Goal: Contribute content: Contribute content

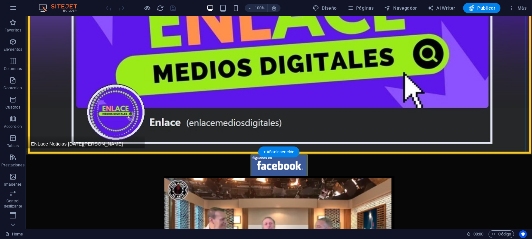
scroll to position [121, 0]
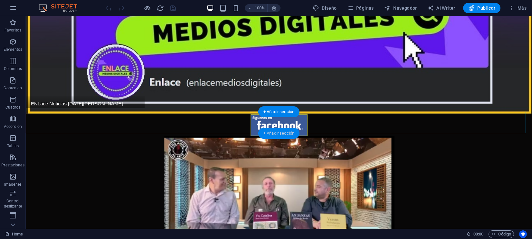
click at [288, 137] on div "+ Añadir sección" at bounding box center [278, 133] width 41 height 11
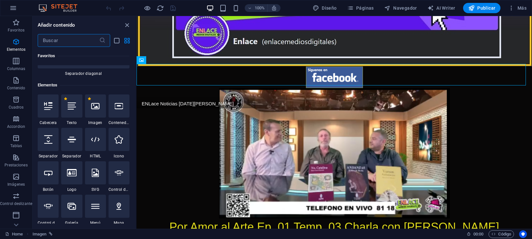
scroll to position [32, 0]
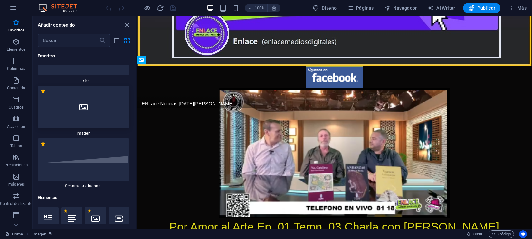
click at [102, 109] on div at bounding box center [84, 107] width 92 height 42
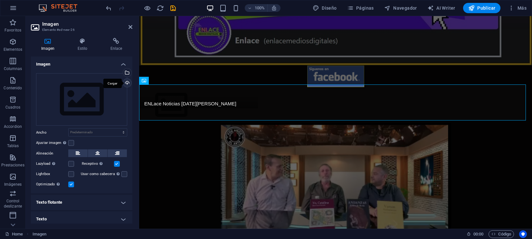
click at [125, 84] on div "Cargar" at bounding box center [127, 84] width 10 height 10
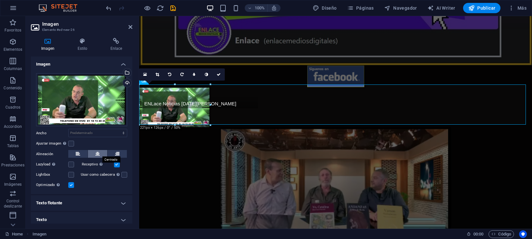
click at [98, 153] on icon at bounding box center [97, 154] width 5 height 8
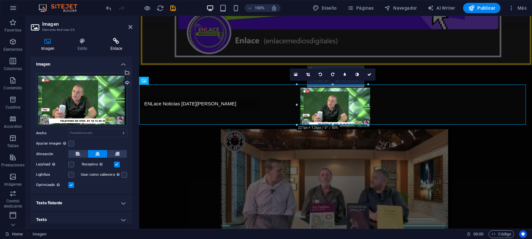
click at [123, 49] on h4 "Enlace" at bounding box center [116, 45] width 32 height 14
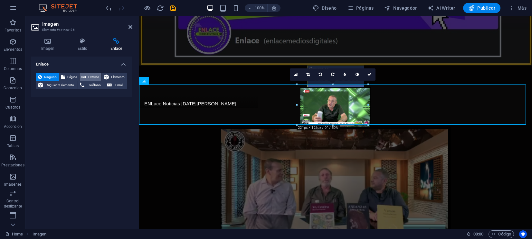
click at [92, 78] on span "Externo" at bounding box center [94, 77] width 12 height 8
select select "blank"
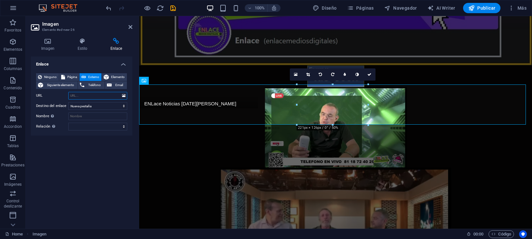
paste input "[URL][DOMAIN_NAME]"
type input "[URL][DOMAIN_NAME]"
click at [175, 7] on icon "save" at bounding box center [172, 8] width 7 height 7
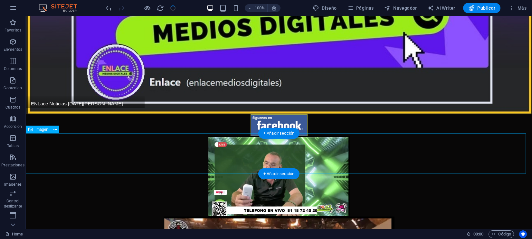
click at [291, 156] on figure at bounding box center [279, 176] width 506 height 81
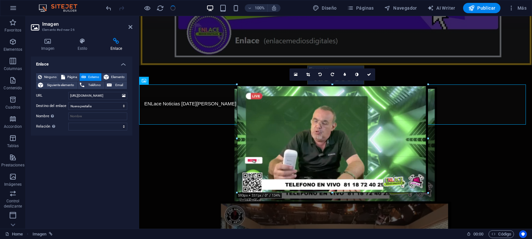
drag, startPoint x: 367, startPoint y: 124, endPoint x: 456, endPoint y: 200, distance: 117.0
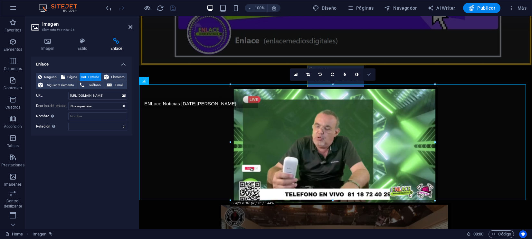
drag, startPoint x: 342, startPoint y: 60, endPoint x: 368, endPoint y: 75, distance: 30.5
click at [368, 75] on icon at bounding box center [369, 75] width 4 height 4
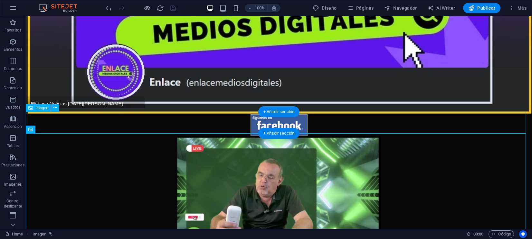
scroll to position [241, 0]
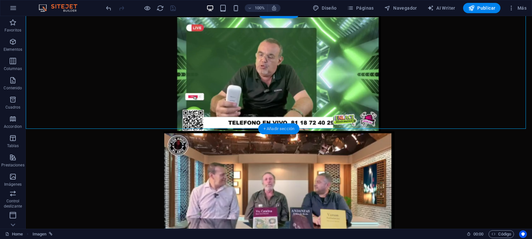
click at [285, 127] on div "+ Añadir sección" at bounding box center [278, 129] width 41 height 11
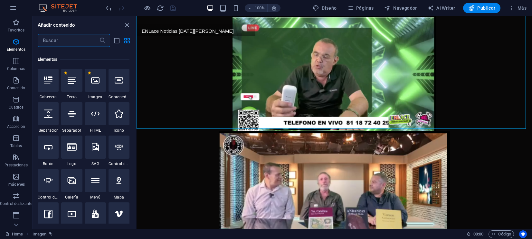
scroll to position [0, 0]
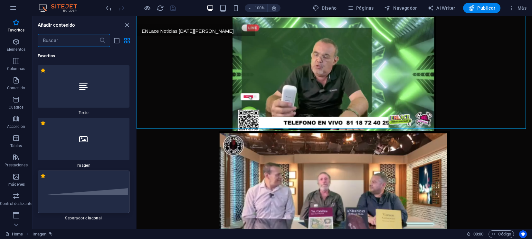
drag, startPoint x: 93, startPoint y: 188, endPoint x: 5, endPoint y: 166, distance: 91.1
click at [93, 188] on div at bounding box center [84, 192] width 92 height 42
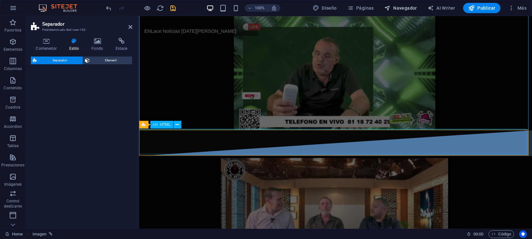
select select "diagonal"
select select "rem"
select select "preset-separator-v3-diagonal"
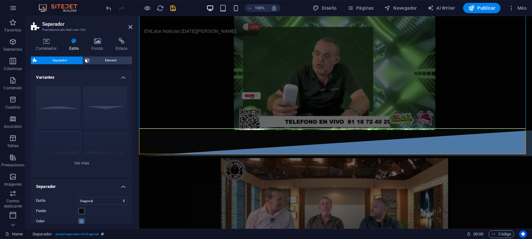
scroll to position [192, 0]
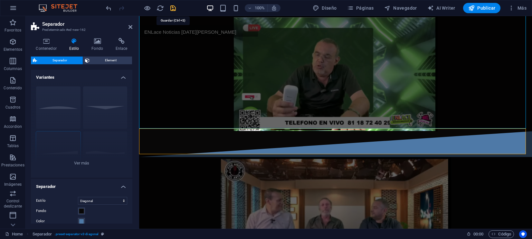
click at [175, 9] on icon "save" at bounding box center [172, 8] width 7 height 7
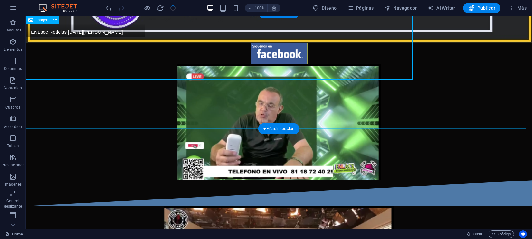
scroll to position [241, 0]
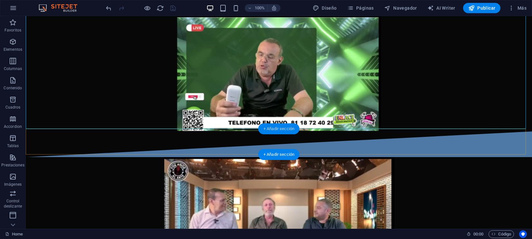
drag, startPoint x: 279, startPoint y: 128, endPoint x: 142, endPoint y: 111, distance: 137.5
click at [279, 128] on div "+ Añadir sección" at bounding box center [278, 129] width 41 height 11
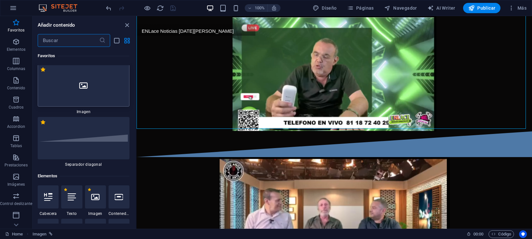
scroll to position [0, 0]
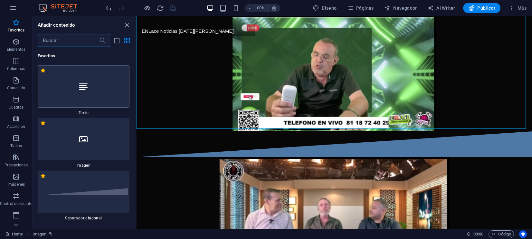
click at [121, 90] on div at bounding box center [84, 86] width 92 height 42
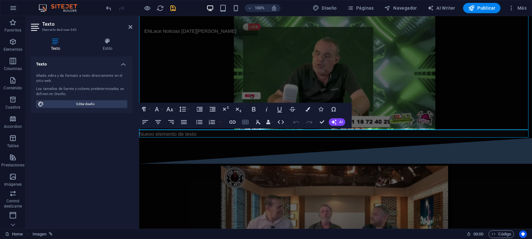
scroll to position [192, 0]
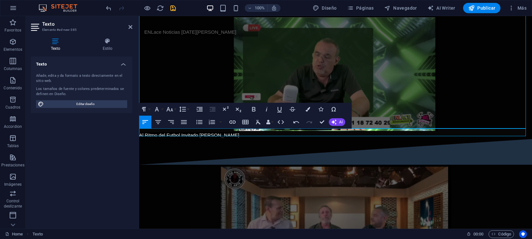
drag, startPoint x: 254, startPoint y: 132, endPoint x: 275, endPoint y: 150, distance: 27.6
click at [163, 120] on button "[GEOGRAPHIC_DATA]" at bounding box center [158, 122] width 12 height 13
click at [249, 110] on button "Bold" at bounding box center [253, 109] width 12 height 13
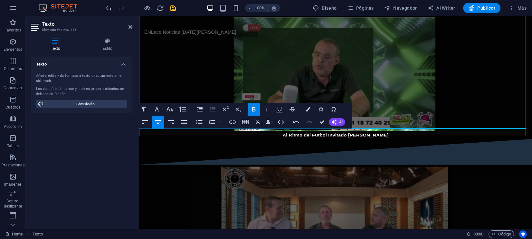
click at [264, 110] on icon "button" at bounding box center [267, 110] width 8 height 8
click at [171, 109] on icon "button" at bounding box center [170, 110] width 8 height 8
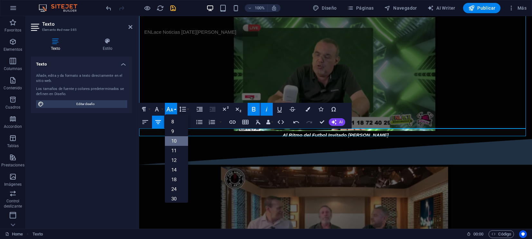
scroll to position [40, 0]
click at [176, 164] on link "36" at bounding box center [176, 169] width 23 height 10
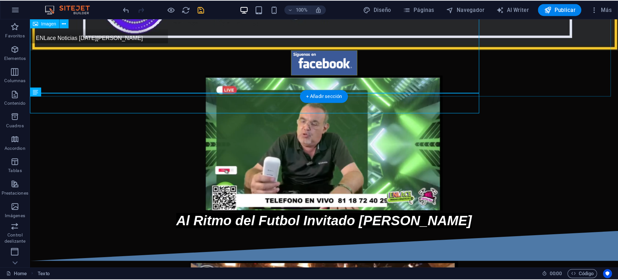
scroll to position [242, 0]
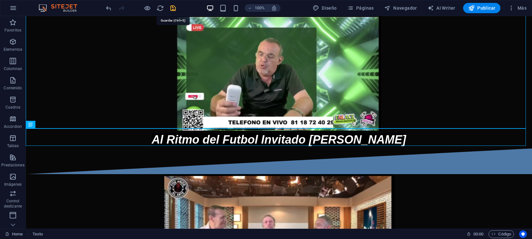
click at [176, 9] on icon "save" at bounding box center [172, 8] width 7 height 7
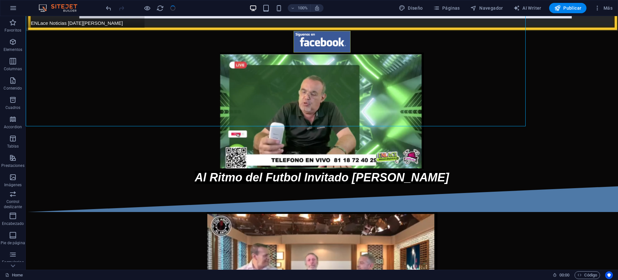
scroll to position [279, 0]
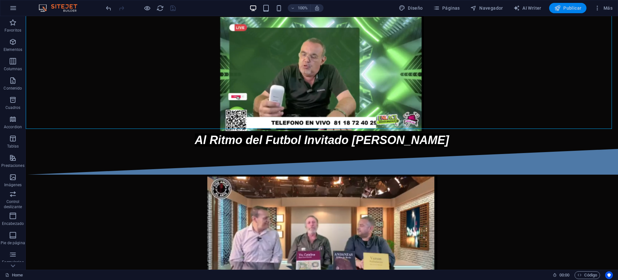
click at [569, 7] on span "Publicar" at bounding box center [567, 8] width 27 height 6
